Goal: Use online tool/utility: Utilize a website feature to perform a specific function

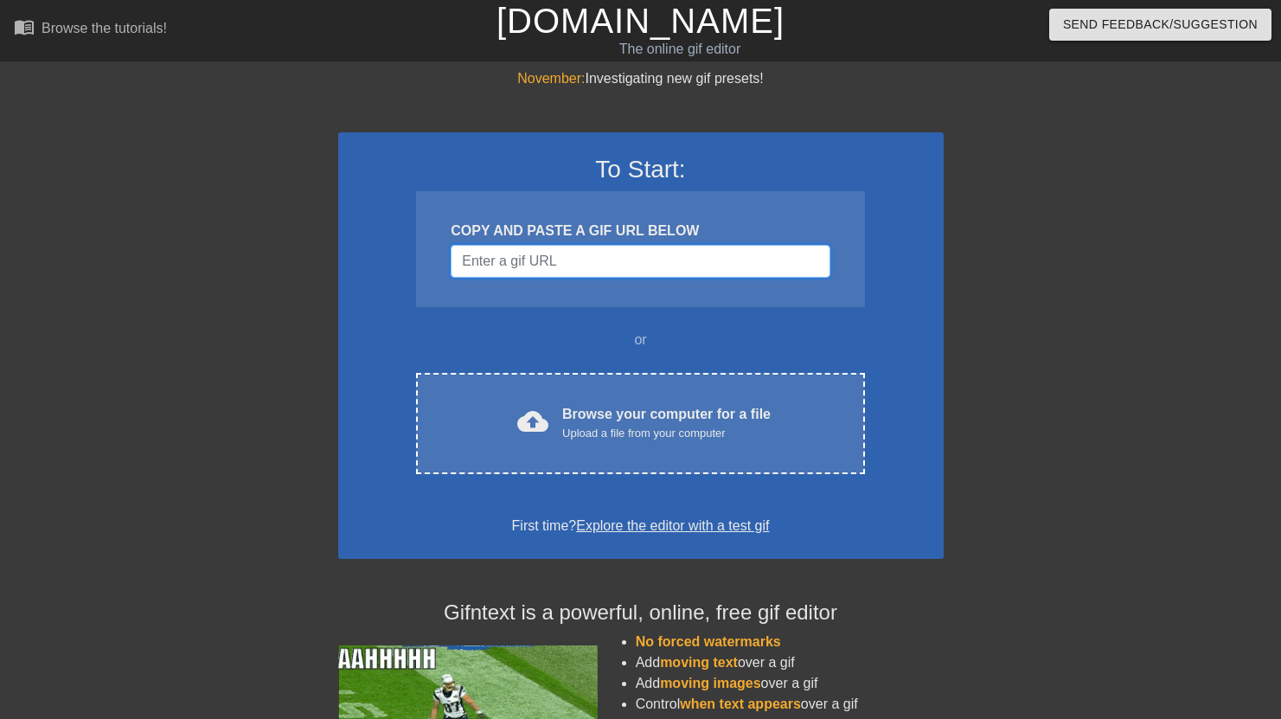
click at [577, 260] on input "Username" at bounding box center [640, 261] width 379 height 33
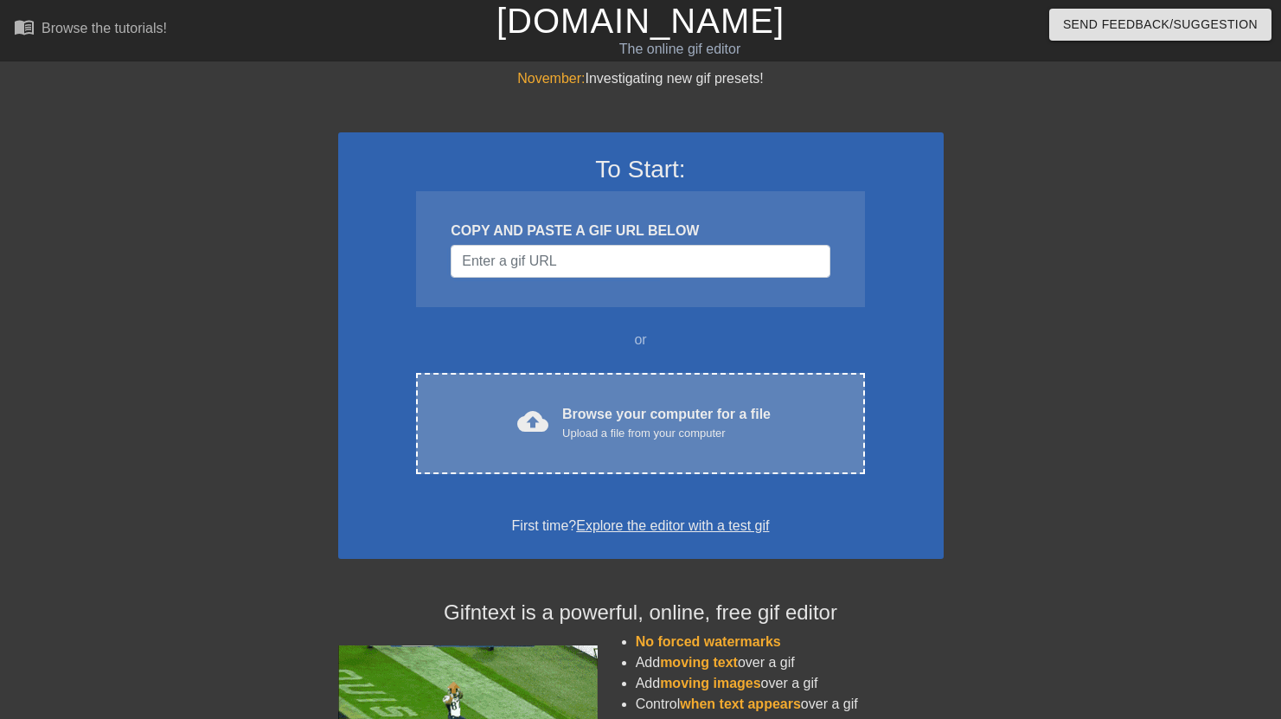
click at [754, 415] on div "Browse your computer for a file Upload a file from your computer" at bounding box center [666, 423] width 209 height 38
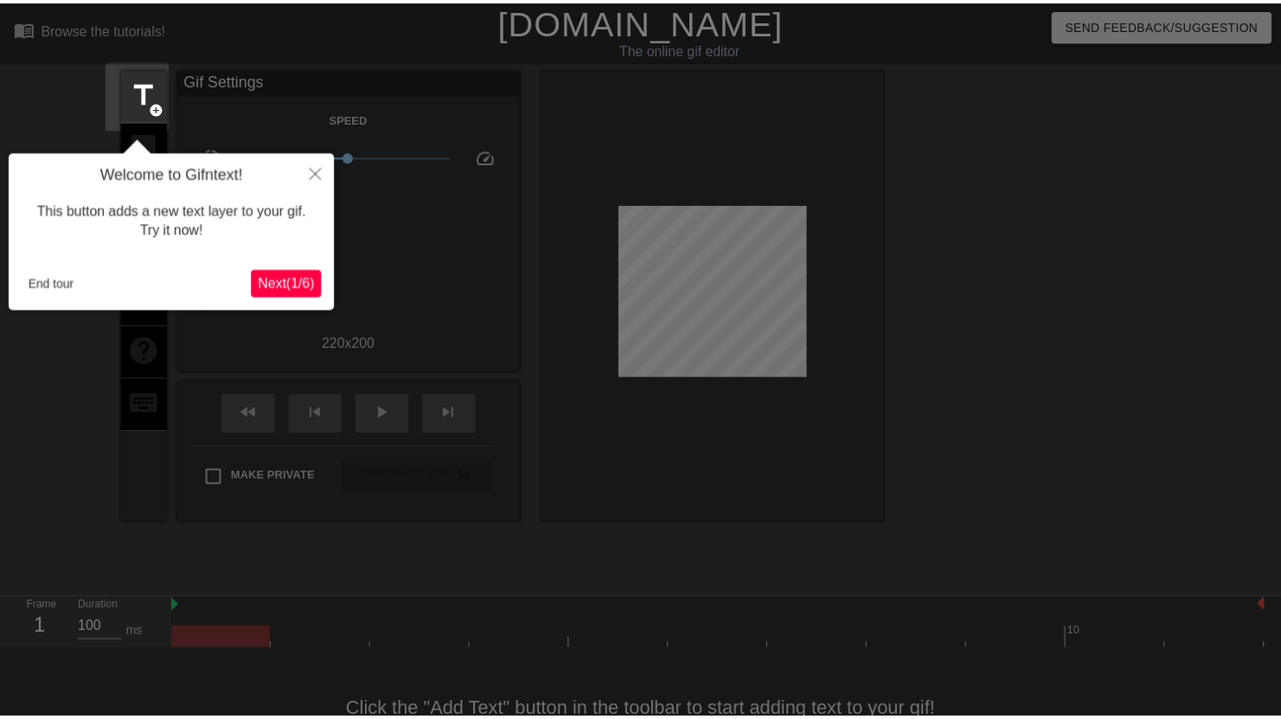
scroll to position [42, 0]
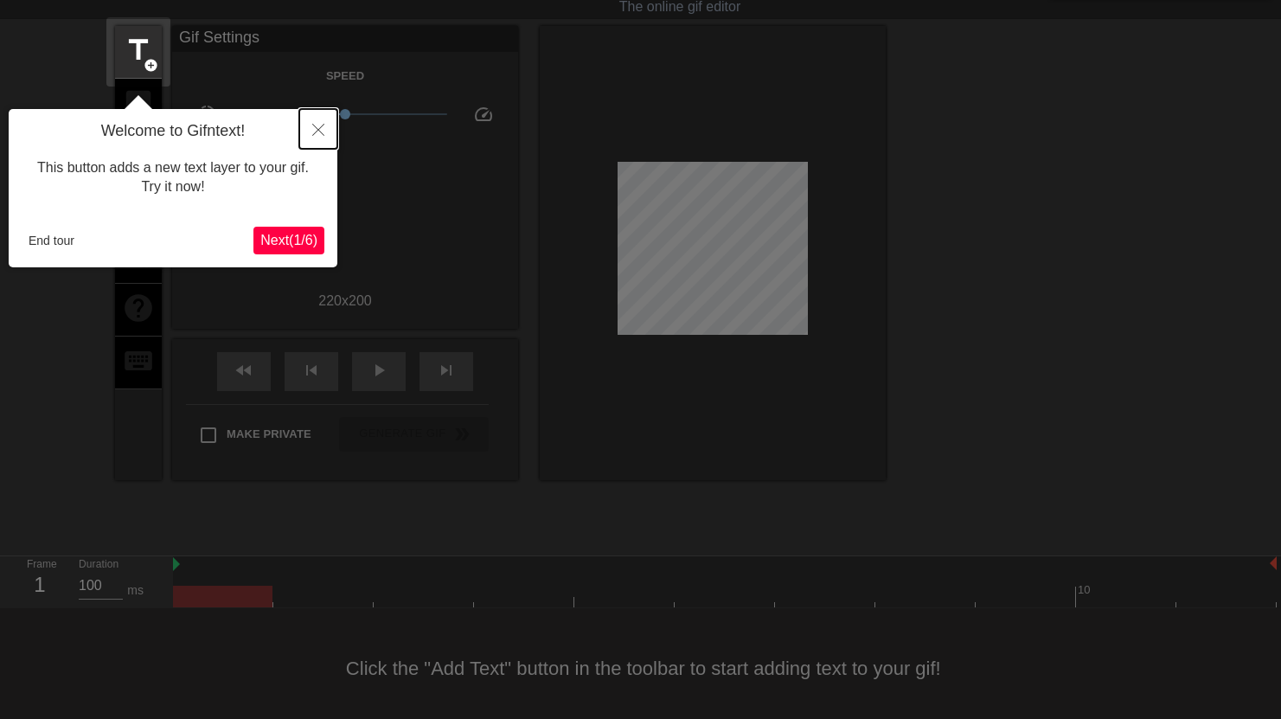
click at [318, 131] on icon "Close" at bounding box center [318, 130] width 12 height 12
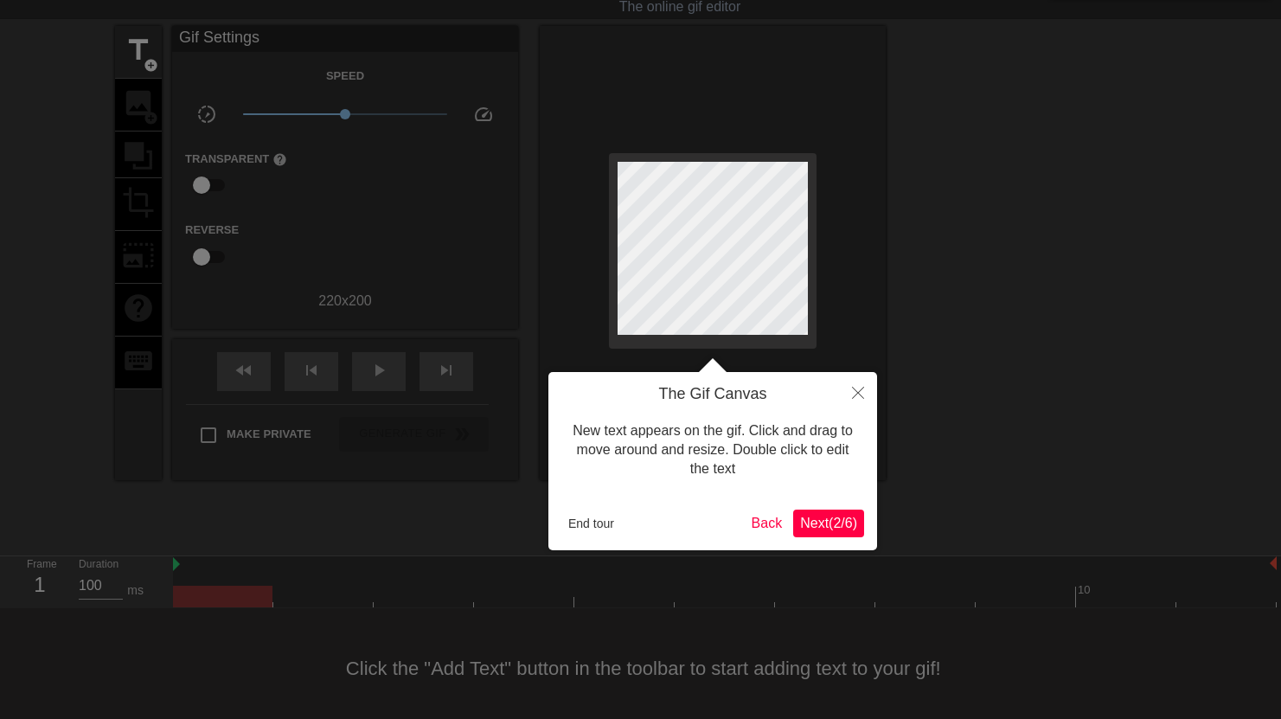
scroll to position [0, 0]
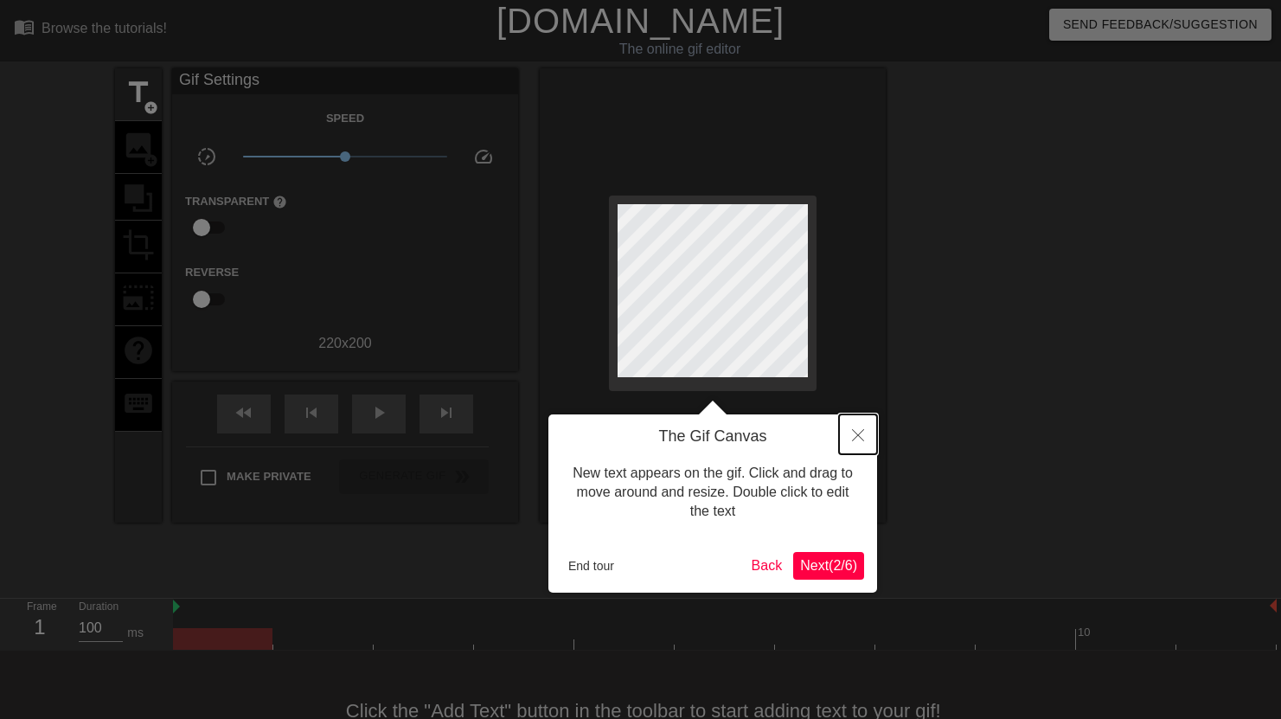
click at [865, 437] on button "Close" at bounding box center [858, 434] width 38 height 40
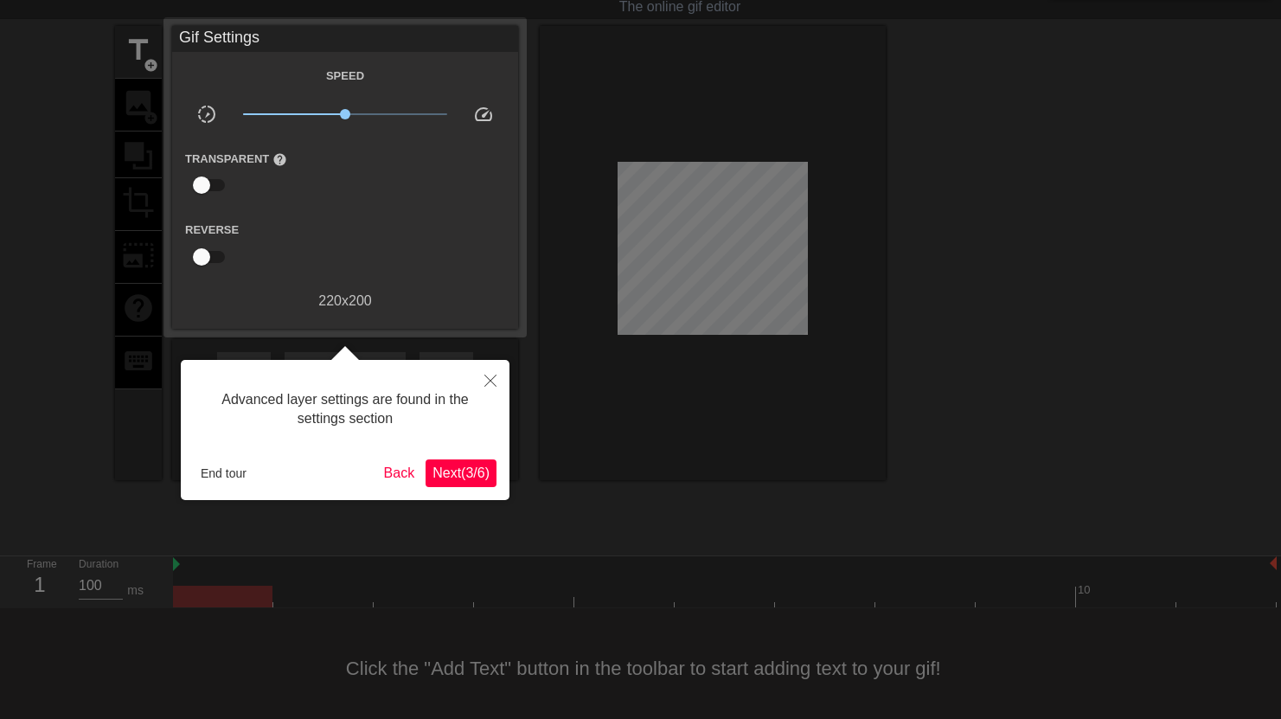
click at [445, 465] on span "Next ( 3 / 6 )" at bounding box center [461, 472] width 57 height 15
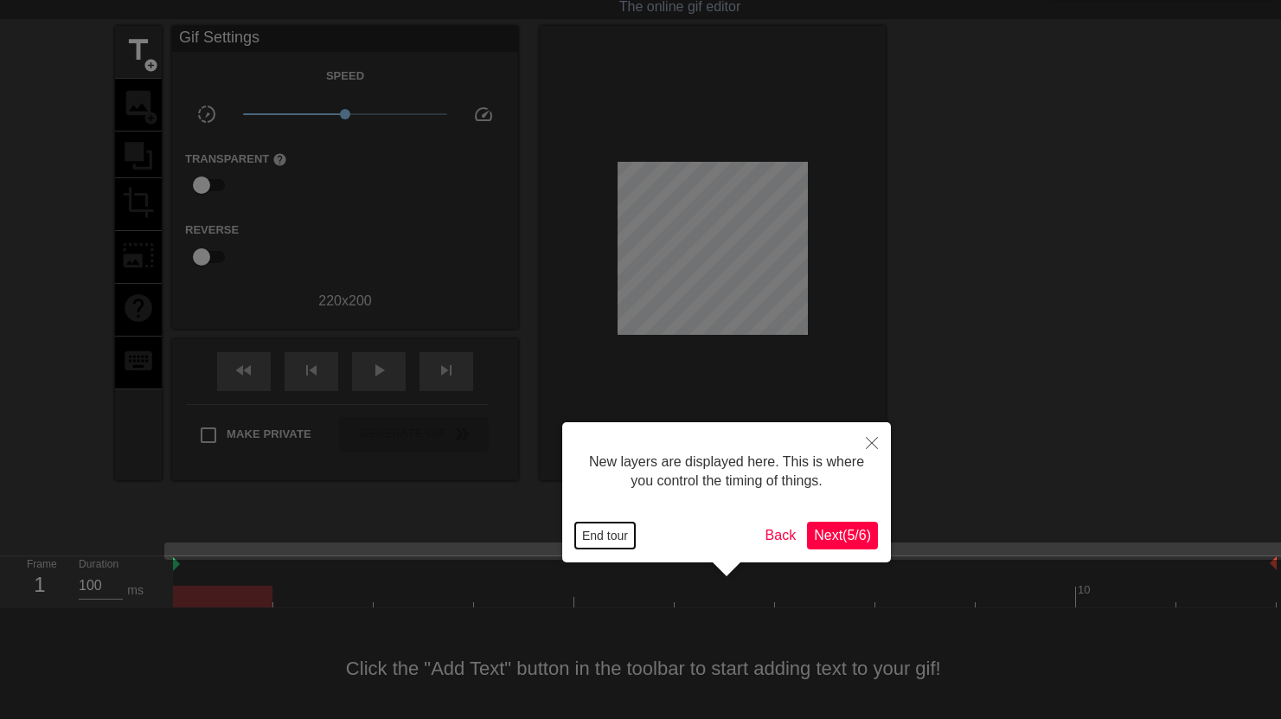
click at [604, 536] on button "End tour" at bounding box center [605, 536] width 60 height 26
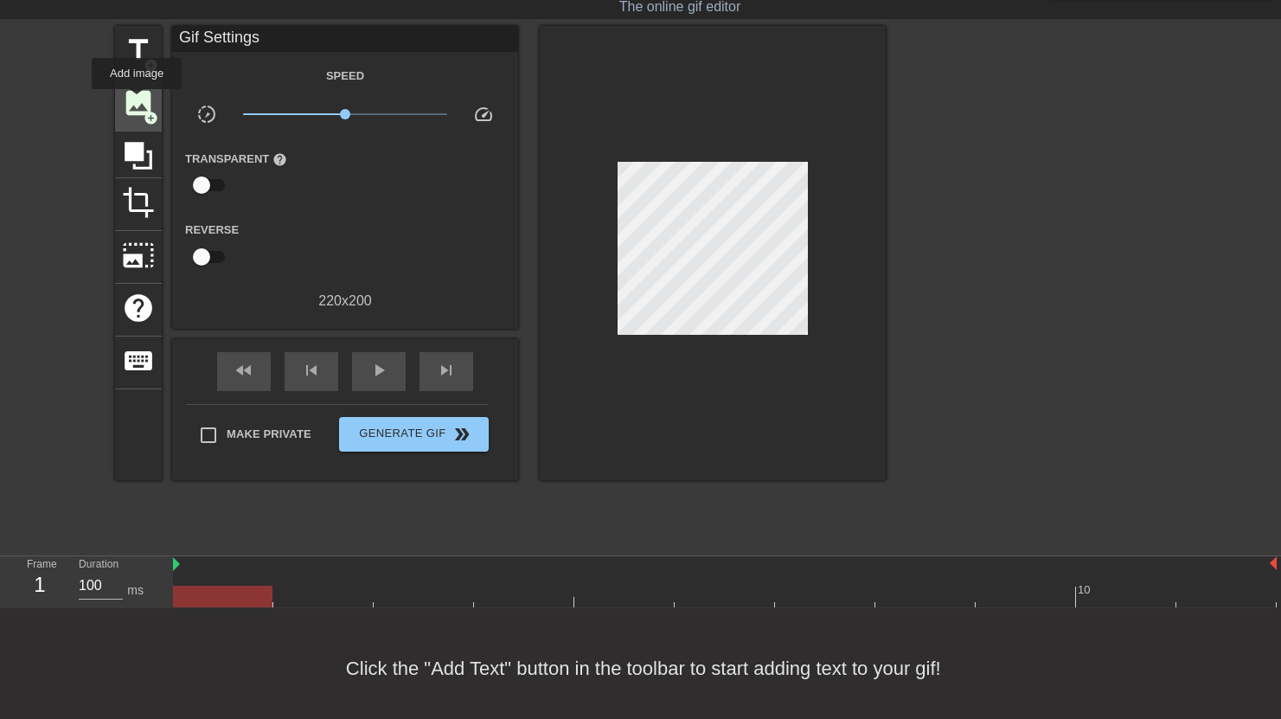
click at [138, 101] on span "image" at bounding box center [138, 103] width 33 height 33
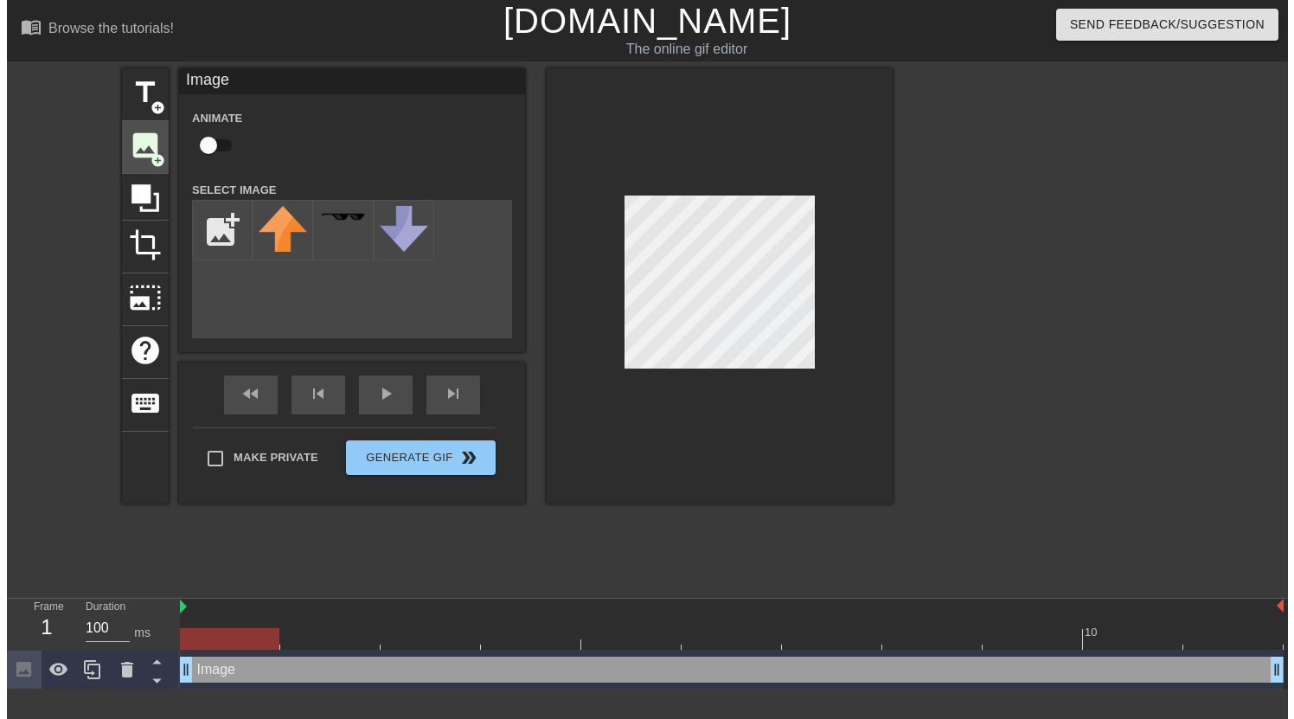
scroll to position [0, 0]
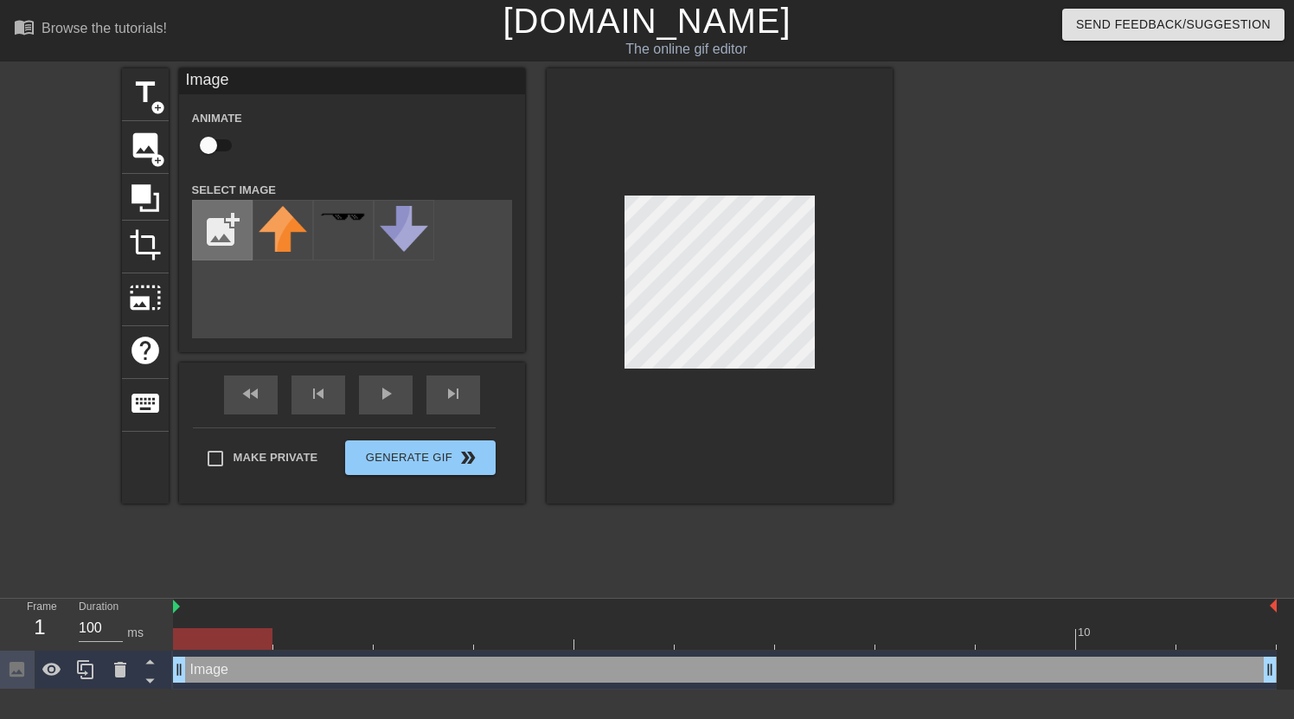
click at [212, 235] on input "file" at bounding box center [222, 230] width 59 height 59
type input "C:\fakepath\Screenshot [DATE] 11.30.21 AM.png"
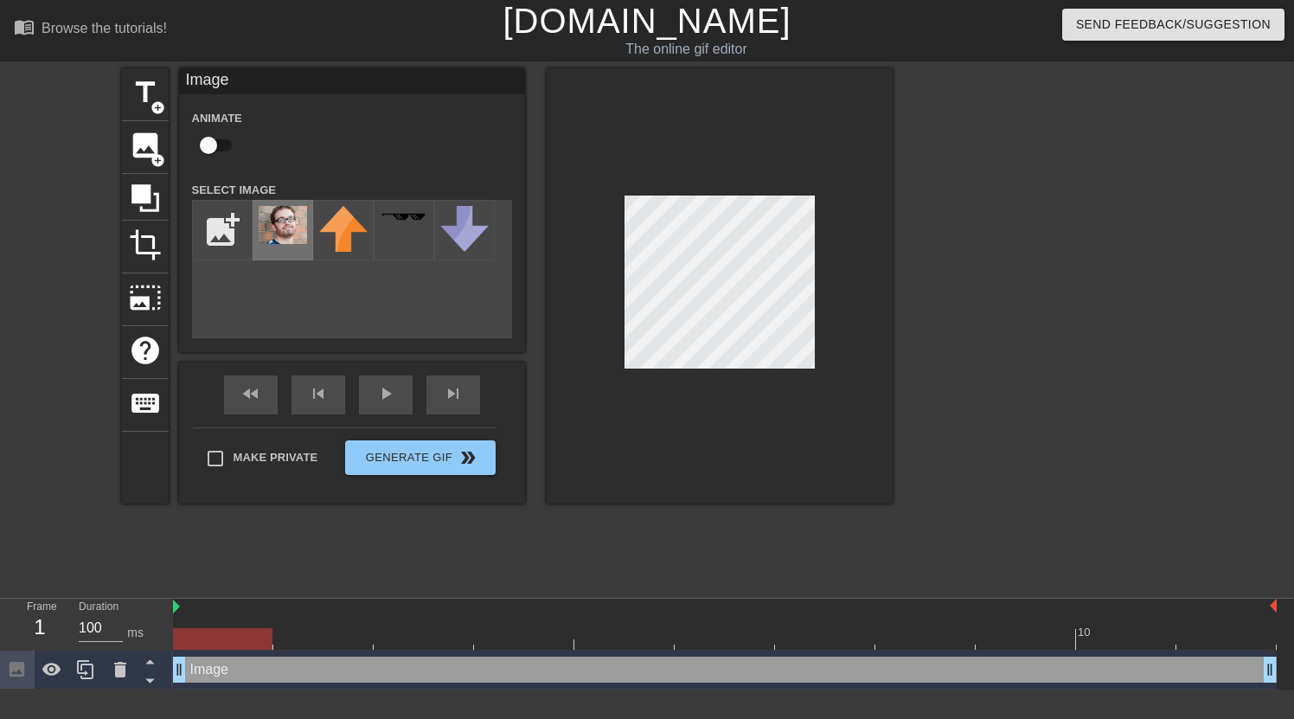
click at [302, 237] on img at bounding box center [283, 225] width 48 height 38
click at [909, 416] on div "title add_circle image add_circle crop photo_size_select_large help keyboard Im…" at bounding box center [647, 327] width 1294 height 519
click at [846, 299] on div at bounding box center [720, 285] width 346 height 435
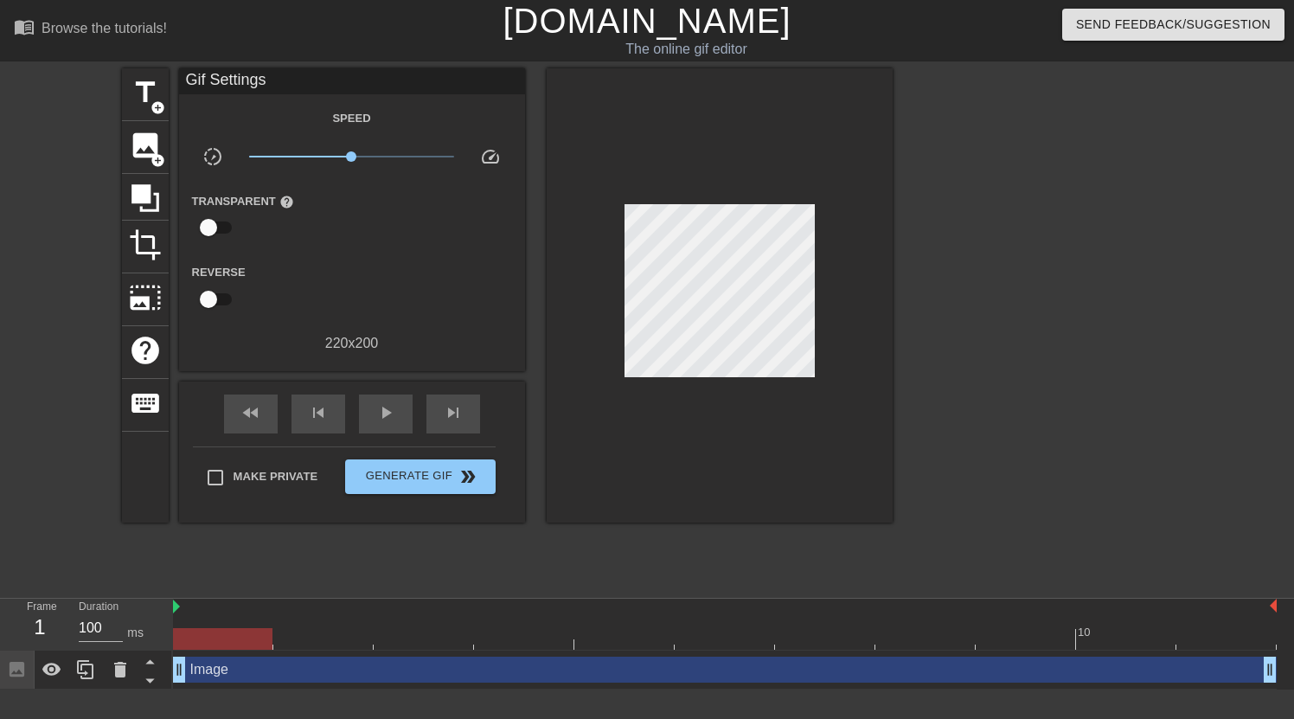
click at [831, 424] on div at bounding box center [720, 295] width 346 height 454
click at [458, 479] on span "double_arrow" at bounding box center [468, 476] width 21 height 21
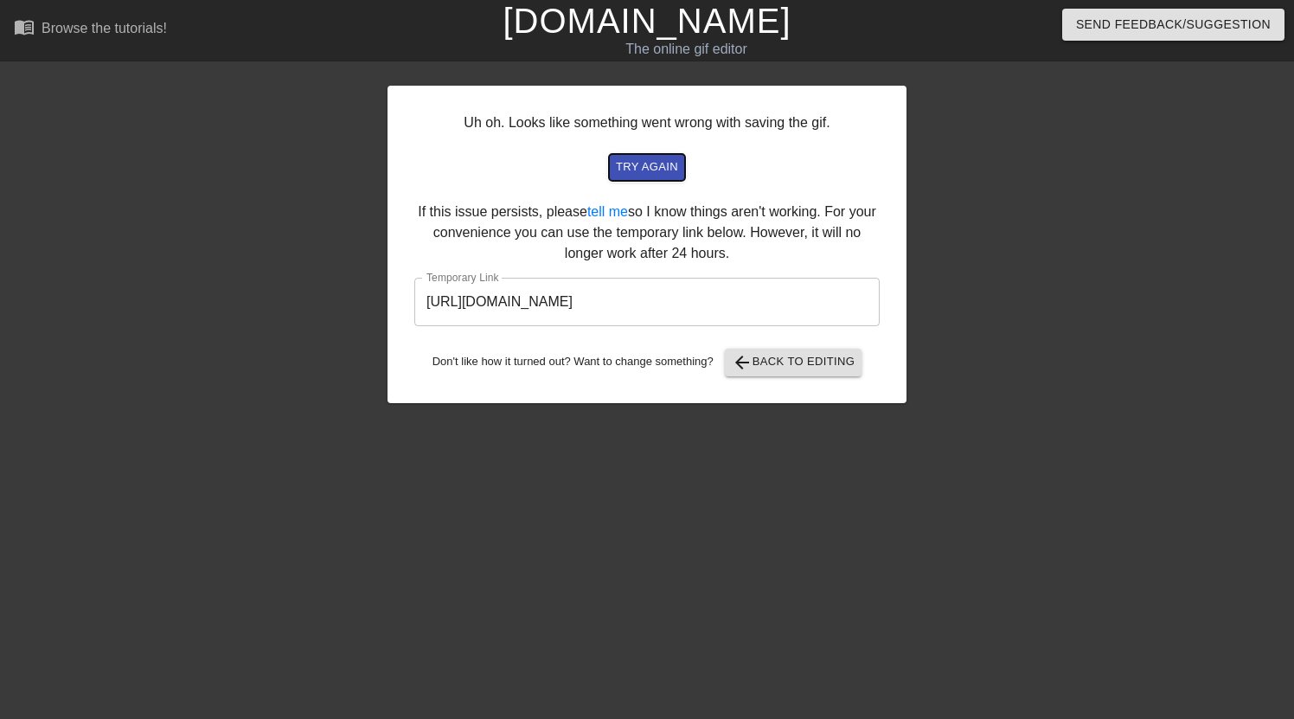
click at [656, 160] on span "try again" at bounding box center [647, 167] width 62 height 20
click at [796, 367] on span "arrow_back Back to Editing" at bounding box center [794, 362] width 124 height 21
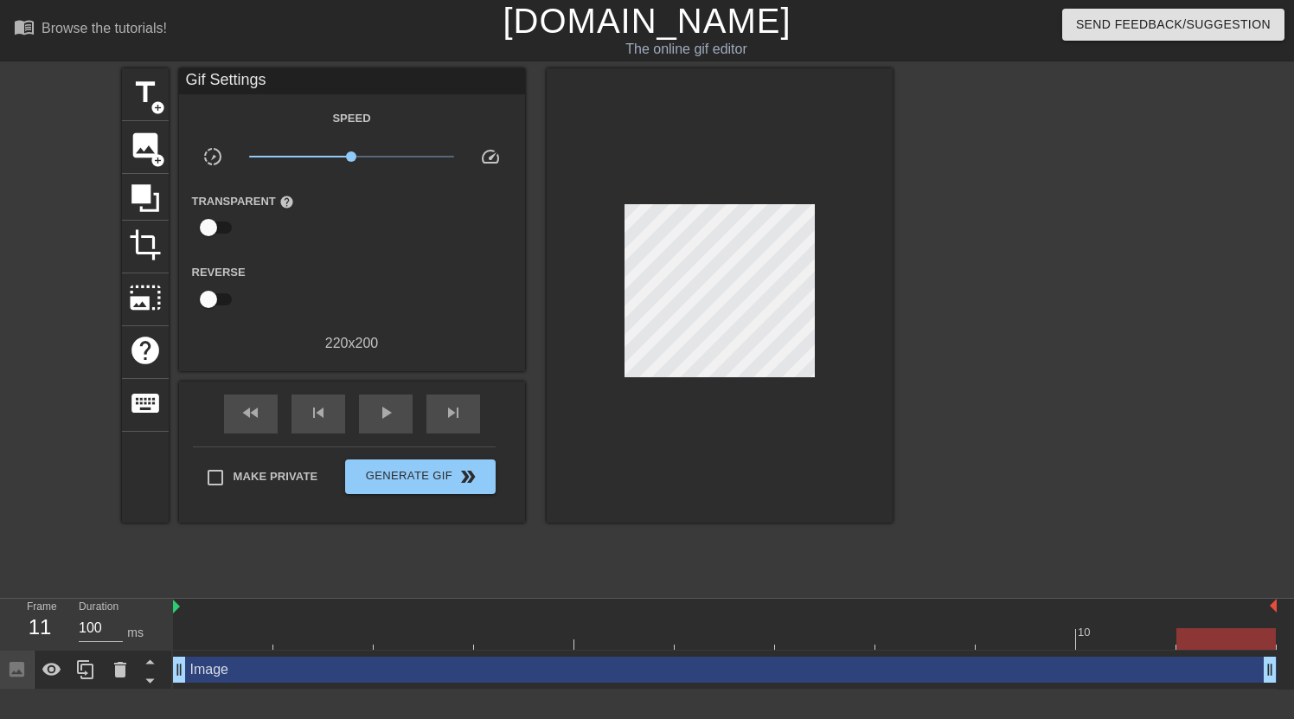
click at [965, 254] on div at bounding box center [1044, 327] width 260 height 519
click at [417, 474] on span "Generate Gif double_arrow" at bounding box center [420, 476] width 136 height 21
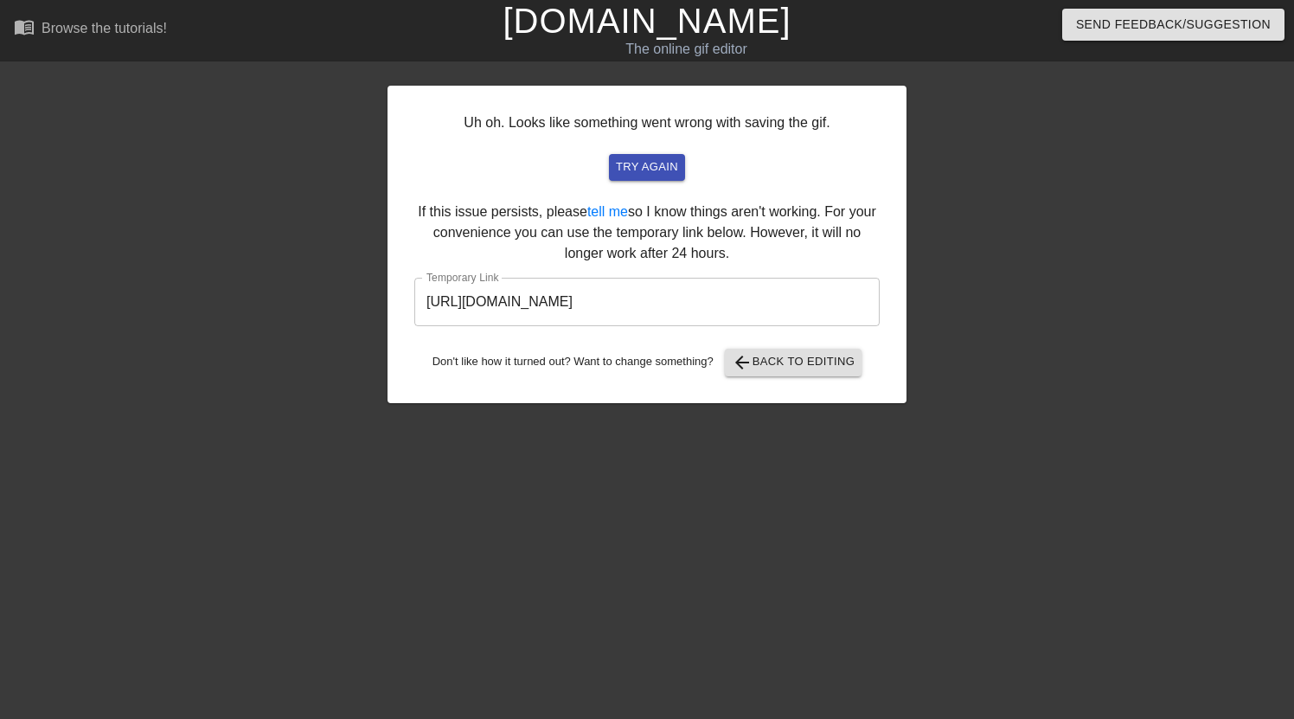
click at [718, 304] on input "[URL][DOMAIN_NAME]" at bounding box center [646, 302] width 465 height 48
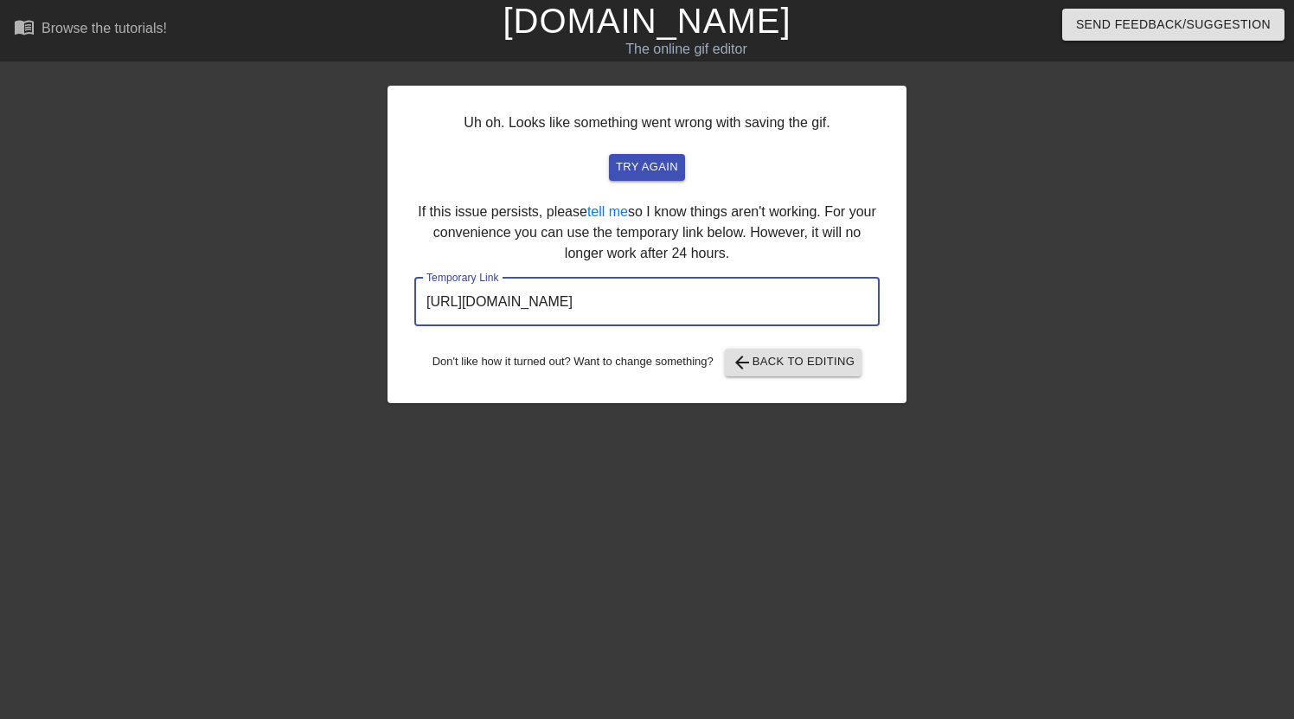
drag, startPoint x: 774, startPoint y: 303, endPoint x: 418, endPoint y: 301, distance: 355.6
click at [418, 301] on input "[URL][DOMAIN_NAME]" at bounding box center [646, 302] width 465 height 48
click at [748, 303] on input "[URL][DOMAIN_NAME]" at bounding box center [646, 302] width 465 height 48
drag, startPoint x: 797, startPoint y: 299, endPoint x: 424, endPoint y: 309, distance: 373.0
click at [424, 309] on input "[URL][DOMAIN_NAME]" at bounding box center [646, 302] width 465 height 48
